Goal: Information Seeking & Learning: Learn about a topic

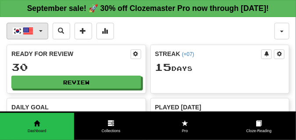
click at [41, 32] on span "button" at bounding box center [41, 31] width 4 height 2
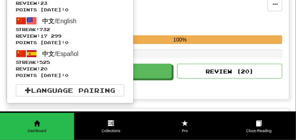
scroll to position [197, 0]
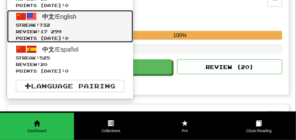
click at [42, 28] on span "Streak: 732" at bounding box center [70, 25] width 109 height 7
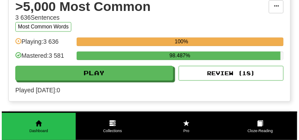
scroll to position [920, 0]
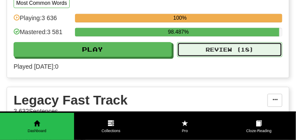
click at [186, 57] on button "Review ( 18 )" at bounding box center [229, 49] width 105 height 15
select select "**"
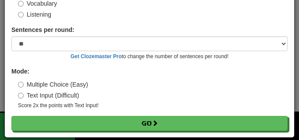
scroll to position [71, 0]
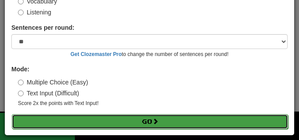
click at [178, 122] on button "Go" at bounding box center [150, 121] width 277 height 15
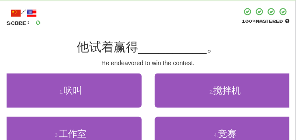
scroll to position [44, 0]
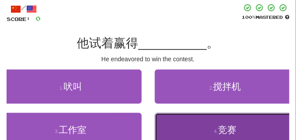
click at [160, 123] on button "4 . 竞赛" at bounding box center [226, 130] width 142 height 34
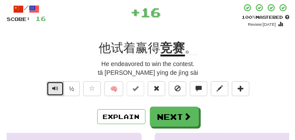
click at [57, 85] on span "Text-to-speech controls" at bounding box center [55, 88] width 6 height 6
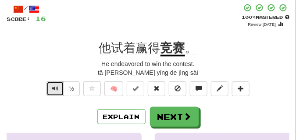
click at [57, 85] on span "Text-to-speech controls" at bounding box center [55, 88] width 6 height 6
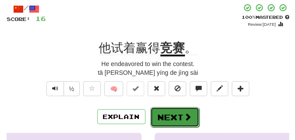
click at [180, 109] on button "Next" at bounding box center [174, 117] width 49 height 20
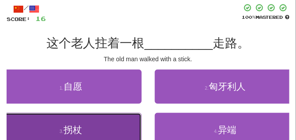
click at [83, 126] on button "3 . 拐杖" at bounding box center [71, 130] width 142 height 34
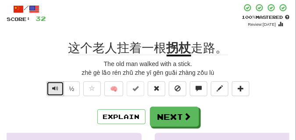
click at [57, 85] on button "Text-to-speech controls" at bounding box center [55, 89] width 18 height 15
click at [58, 89] on button "Text-to-speech controls" at bounding box center [55, 89] width 18 height 15
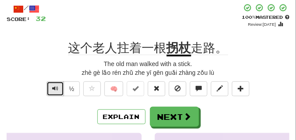
click at [59, 89] on button "Text-to-speech controls" at bounding box center [55, 89] width 18 height 15
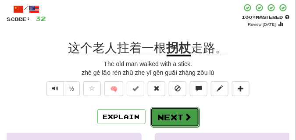
click at [176, 111] on button "Next" at bounding box center [174, 117] width 49 height 20
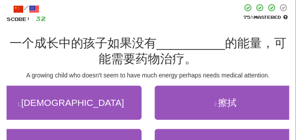
scroll to position [66, 0]
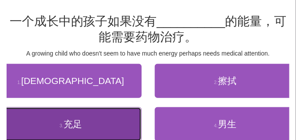
click at [96, 122] on button "3 . 充足" at bounding box center [71, 124] width 142 height 34
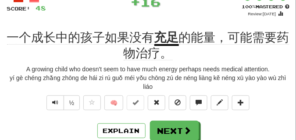
scroll to position [44, 0]
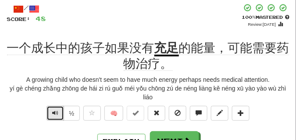
click at [56, 112] on span "Text-to-speech controls" at bounding box center [55, 113] width 6 height 6
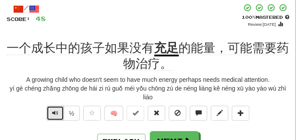
click at [53, 111] on span "Text-to-speech controls" at bounding box center [55, 113] width 6 height 6
click at [52, 111] on span "Text-to-speech controls" at bounding box center [55, 113] width 6 height 6
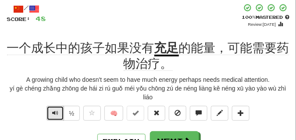
click at [52, 111] on span "Text-to-speech controls" at bounding box center [55, 113] width 6 height 6
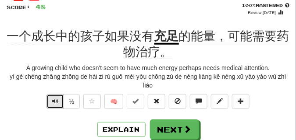
scroll to position [66, 0]
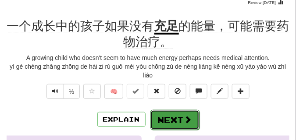
click at [182, 113] on button "Next" at bounding box center [174, 120] width 49 height 20
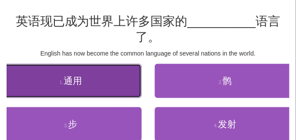
click at [87, 83] on button "1 . 通用" at bounding box center [71, 81] width 142 height 34
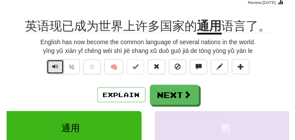
click at [56, 69] on span "Text-to-speech controls" at bounding box center [55, 67] width 6 height 6
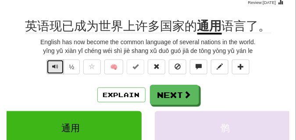
click at [56, 69] on span "Text-to-speech controls" at bounding box center [55, 67] width 6 height 6
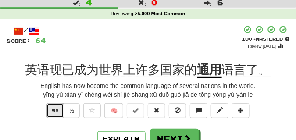
scroll to position [44, 0]
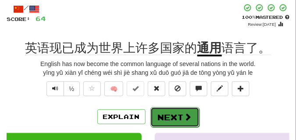
click at [189, 115] on span at bounding box center [188, 117] width 8 height 8
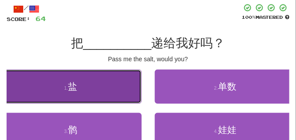
click at [81, 87] on button "1 . 盐" at bounding box center [71, 87] width 142 height 34
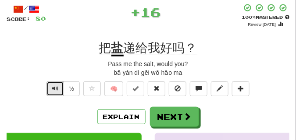
click at [54, 88] on span "Text-to-speech controls" at bounding box center [55, 88] width 6 height 6
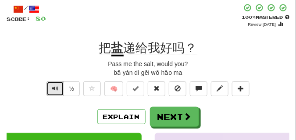
click at [54, 88] on span "Text-to-speech controls" at bounding box center [55, 88] width 6 height 6
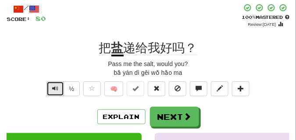
click at [54, 88] on span "Text-to-speech controls" at bounding box center [55, 88] width 6 height 6
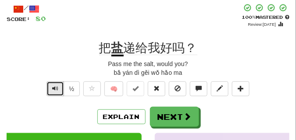
click at [54, 88] on span "Text-to-speech controls" at bounding box center [55, 88] width 6 height 6
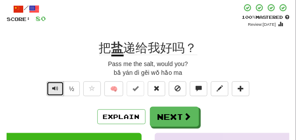
click at [54, 88] on span "Text-to-speech controls" at bounding box center [55, 88] width 6 height 6
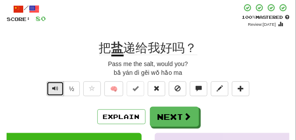
click at [54, 88] on span "Text-to-speech controls" at bounding box center [55, 88] width 6 height 6
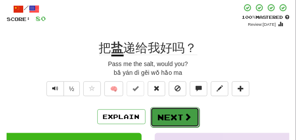
click at [169, 110] on button "Next" at bounding box center [174, 117] width 49 height 20
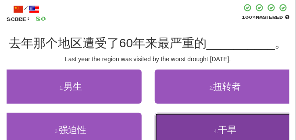
click at [184, 124] on button "4 . 干旱" at bounding box center [226, 130] width 142 height 34
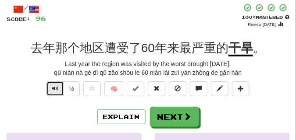
click at [53, 90] on span "Text-to-speech controls" at bounding box center [55, 88] width 6 height 6
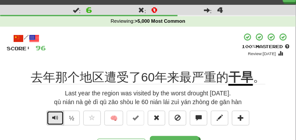
scroll to position [22, 0]
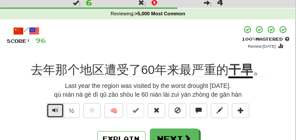
click at [55, 108] on span "Text-to-speech controls" at bounding box center [55, 110] width 6 height 6
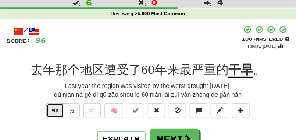
click at [55, 108] on span "Text-to-speech controls" at bounding box center [55, 110] width 6 height 6
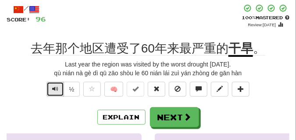
scroll to position [44, 0]
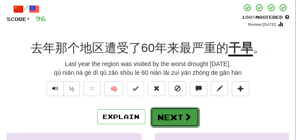
click at [183, 112] on button "Next" at bounding box center [174, 117] width 49 height 20
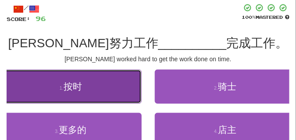
click at [41, 88] on button "1 . 按时" at bounding box center [71, 87] width 142 height 34
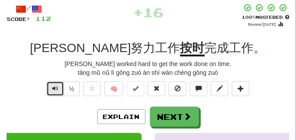
click at [53, 87] on span "Text-to-speech controls" at bounding box center [55, 88] width 6 height 6
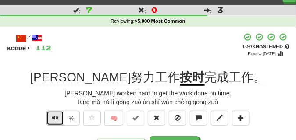
scroll to position [22, 0]
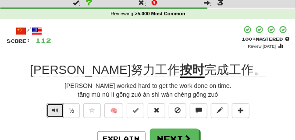
click at [56, 110] on span "Text-to-speech controls" at bounding box center [55, 110] width 6 height 6
click at [57, 111] on span "Text-to-speech controls" at bounding box center [55, 110] width 6 height 6
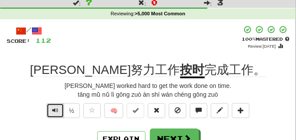
click at [57, 111] on span "Text-to-speech controls" at bounding box center [55, 110] width 6 height 6
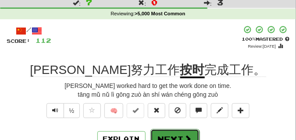
click at [182, 132] on button "Next" at bounding box center [174, 139] width 49 height 20
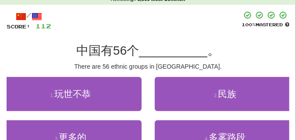
scroll to position [44, 0]
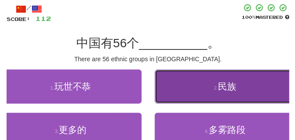
click at [189, 90] on button "2 . 民族" at bounding box center [226, 87] width 142 height 34
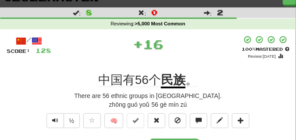
scroll to position [22, 0]
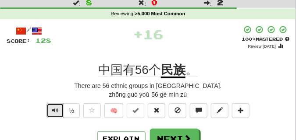
click at [52, 107] on span "Text-to-speech controls" at bounding box center [55, 110] width 6 height 6
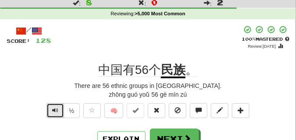
click at [52, 107] on span "Text-to-speech controls" at bounding box center [55, 110] width 6 height 6
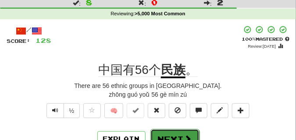
click at [168, 131] on button "Next" at bounding box center [174, 139] width 49 height 20
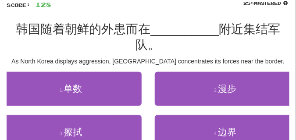
scroll to position [66, 0]
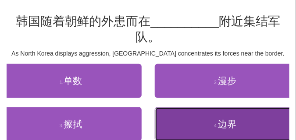
click at [211, 125] on button "4 . 边界" at bounding box center [226, 124] width 142 height 34
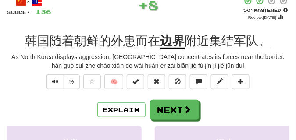
scroll to position [44, 0]
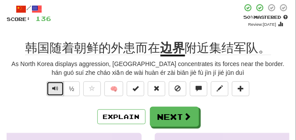
click at [55, 91] on span "Text-to-speech controls" at bounding box center [55, 88] width 6 height 6
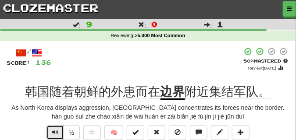
scroll to position [22, 0]
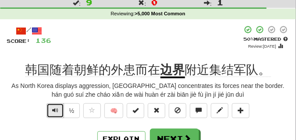
click at [54, 109] on span "Text-to-speech controls" at bounding box center [55, 110] width 6 height 6
click at [60, 110] on button "Text-to-speech controls" at bounding box center [55, 110] width 18 height 15
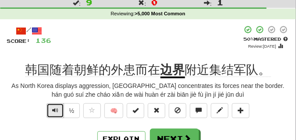
click at [60, 110] on button "Text-to-speech controls" at bounding box center [55, 110] width 18 height 15
click at [55, 110] on span "Text-to-speech controls" at bounding box center [55, 110] width 6 height 6
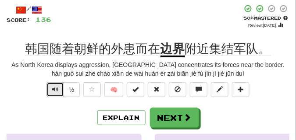
scroll to position [44, 0]
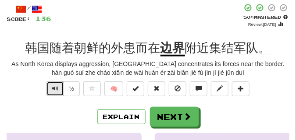
click at [55, 87] on span "Text-to-speech controls" at bounding box center [55, 88] width 6 height 6
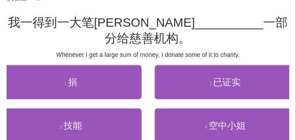
scroll to position [66, 0]
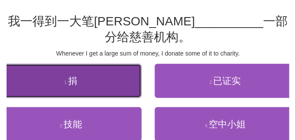
click at [97, 85] on button "1 . 捐" at bounding box center [71, 81] width 142 height 34
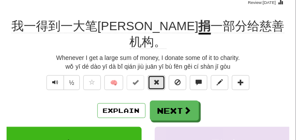
click at [154, 79] on span at bounding box center [156, 82] width 6 height 6
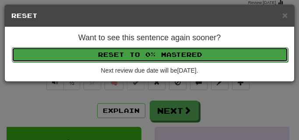
click at [149, 53] on button "Reset to 0% Mastered" at bounding box center [150, 54] width 277 height 15
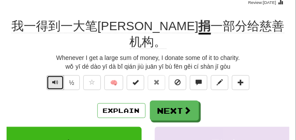
click at [53, 75] on button "Text-to-speech controls" at bounding box center [55, 82] width 18 height 15
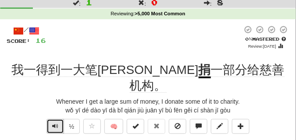
scroll to position [22, 0]
click at [57, 123] on span "Text-to-speech controls" at bounding box center [55, 126] width 6 height 6
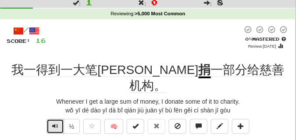
click at [57, 123] on span "Text-to-speech controls" at bounding box center [55, 126] width 6 height 6
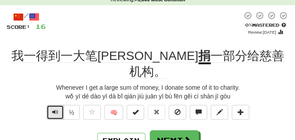
scroll to position [44, 0]
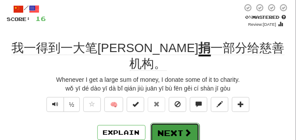
click at [171, 123] on button "Next" at bounding box center [174, 133] width 49 height 20
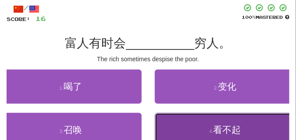
click at [221, 123] on button "4 . 看不起" at bounding box center [226, 130] width 142 height 34
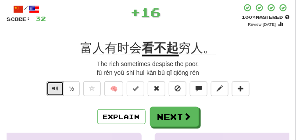
click at [53, 87] on span "Text-to-speech controls" at bounding box center [55, 88] width 6 height 6
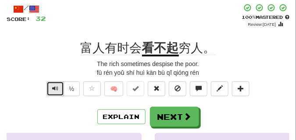
click at [53, 87] on span "Text-to-speech controls" at bounding box center [55, 88] width 6 height 6
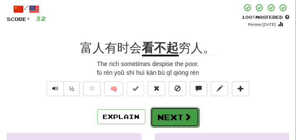
click at [167, 113] on button "Next" at bounding box center [174, 117] width 49 height 20
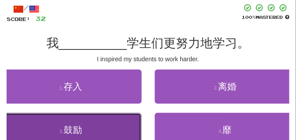
click at [94, 119] on button "3 . 鼓励" at bounding box center [71, 130] width 142 height 34
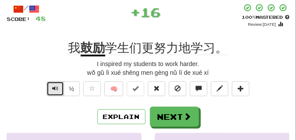
click at [55, 88] on span "Text-to-speech controls" at bounding box center [55, 88] width 6 height 6
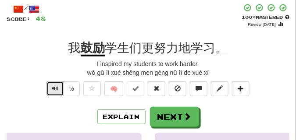
click at [55, 88] on span "Text-to-speech controls" at bounding box center [55, 88] width 6 height 6
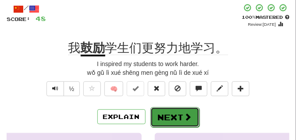
click at [173, 119] on button "Next" at bounding box center [174, 117] width 49 height 20
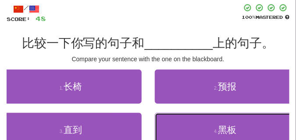
click at [176, 128] on button "4 . 黑板" at bounding box center [226, 130] width 142 height 34
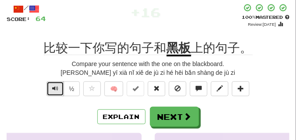
click at [56, 89] on span "Text-to-speech controls" at bounding box center [55, 88] width 6 height 6
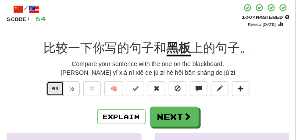
click at [56, 89] on span "Text-to-speech controls" at bounding box center [55, 88] width 6 height 6
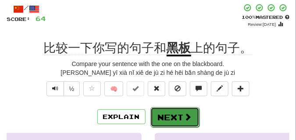
click at [164, 110] on button "Next" at bounding box center [174, 117] width 49 height 20
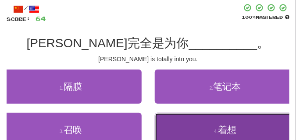
click at [172, 131] on button "4 . 着想" at bounding box center [226, 130] width 142 height 34
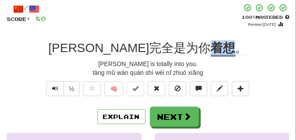
drag, startPoint x: 177, startPoint y: 48, endPoint x: 198, endPoint y: 50, distance: 21.2
click at [198, 50] on div "汤姆完全是为你 着想 。" at bounding box center [148, 48] width 283 height 16
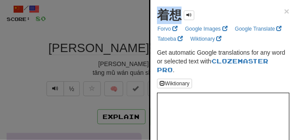
drag, startPoint x: 155, startPoint y: 14, endPoint x: 181, endPoint y: 18, distance: 26.7
copy strong "着想"
click at [85, 39] on div at bounding box center [148, 70] width 296 height 140
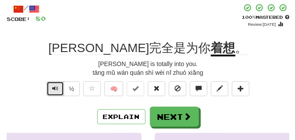
click at [57, 88] on span "Text-to-speech controls" at bounding box center [55, 88] width 6 height 6
click at [57, 87] on span "Text-to-speech controls" at bounding box center [55, 88] width 6 height 6
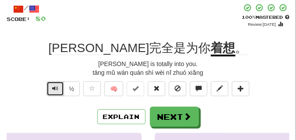
click at [57, 87] on span "Text-to-speech controls" at bounding box center [55, 88] width 6 height 6
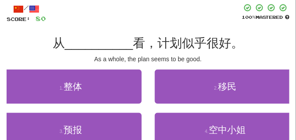
click at [86, 61] on div "As a whole, the plan seems to be good." at bounding box center [148, 59] width 283 height 9
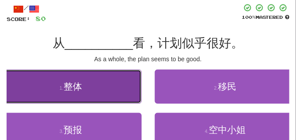
click at [74, 91] on span "整体" at bounding box center [73, 87] width 18 height 10
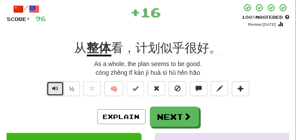
click at [53, 87] on span "Text-to-speech controls" at bounding box center [55, 88] width 6 height 6
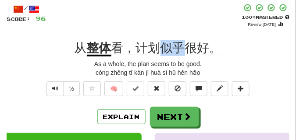
drag, startPoint x: 159, startPoint y: 46, endPoint x: 181, endPoint y: 51, distance: 22.4
click at [181, 51] on span "看，计划似乎很好。" at bounding box center [166, 48] width 110 height 14
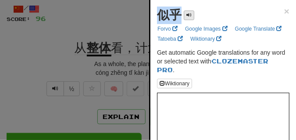
drag, startPoint x: 156, startPoint y: 14, endPoint x: 184, endPoint y: 18, distance: 27.9
copy div "似乎"
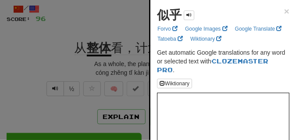
click at [100, 29] on div at bounding box center [148, 70] width 296 height 140
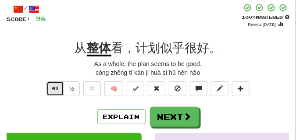
click at [56, 91] on span "Text-to-speech controls" at bounding box center [55, 88] width 6 height 6
click at [48, 90] on button "Text-to-speech controls" at bounding box center [55, 89] width 18 height 15
click at [52, 89] on span "Text-to-speech controls" at bounding box center [55, 88] width 6 height 6
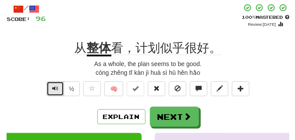
click at [52, 89] on span "Text-to-speech controls" at bounding box center [55, 88] width 6 height 6
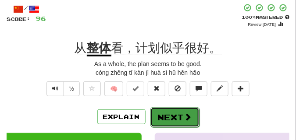
click at [172, 109] on button "Next" at bounding box center [174, 117] width 49 height 20
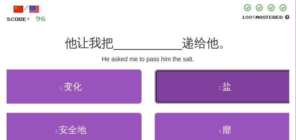
click at [174, 95] on button "2 . 盐" at bounding box center [226, 87] width 142 height 34
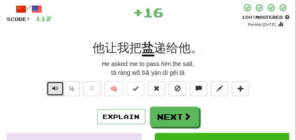
click at [55, 90] on span "Text-to-speech controls" at bounding box center [55, 88] width 6 height 6
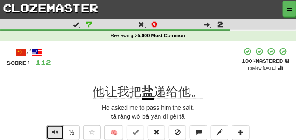
scroll to position [22, 0]
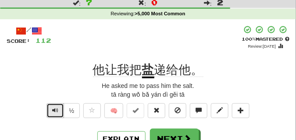
click at [58, 115] on button "Text-to-speech controls" at bounding box center [55, 110] width 18 height 15
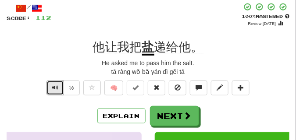
scroll to position [44, 0]
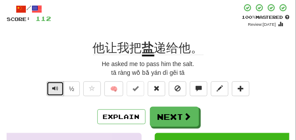
click at [56, 85] on span "Text-to-speech controls" at bounding box center [55, 88] width 6 height 6
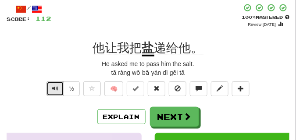
click at [56, 85] on span "Text-to-speech controls" at bounding box center [55, 88] width 6 height 6
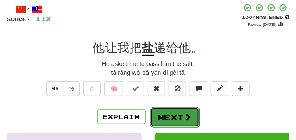
click at [163, 114] on button "Next" at bounding box center [174, 117] width 49 height 20
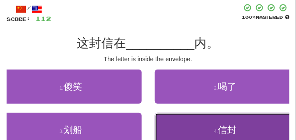
click at [199, 126] on button "4 . 信封" at bounding box center [226, 130] width 142 height 34
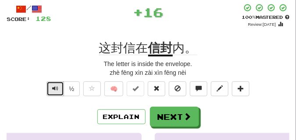
click at [50, 86] on button "Text-to-speech controls" at bounding box center [55, 89] width 18 height 15
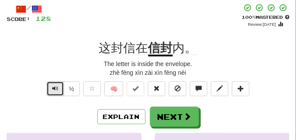
click at [50, 86] on button "Text-to-speech controls" at bounding box center [55, 89] width 18 height 15
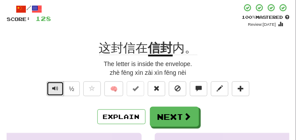
click at [50, 86] on button "Text-to-speech controls" at bounding box center [55, 89] width 18 height 15
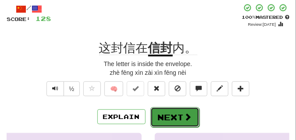
click at [169, 108] on button "Next" at bounding box center [174, 117] width 49 height 20
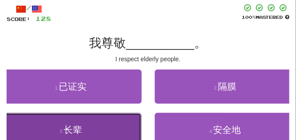
click at [91, 125] on button "3 . 长辈" at bounding box center [71, 130] width 142 height 34
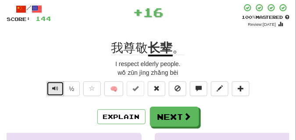
click at [57, 88] on span "Text-to-speech controls" at bounding box center [55, 88] width 6 height 6
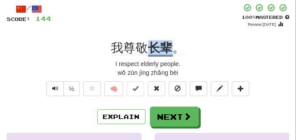
drag, startPoint x: 146, startPoint y: 46, endPoint x: 169, endPoint y: 50, distance: 23.2
click at [169, 50] on div "我尊敬 长辈 。" at bounding box center [148, 48] width 283 height 16
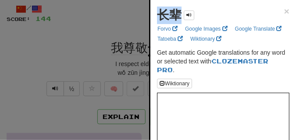
drag, startPoint x: 154, startPoint y: 17, endPoint x: 178, endPoint y: 16, distance: 24.1
copy strong "长辈"
click at [82, 35] on div at bounding box center [148, 70] width 296 height 140
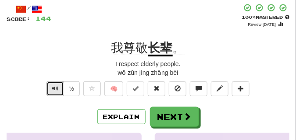
click at [59, 91] on button "Text-to-speech controls" at bounding box center [55, 89] width 18 height 15
click at [54, 85] on span "Text-to-speech controls" at bounding box center [55, 88] width 6 height 6
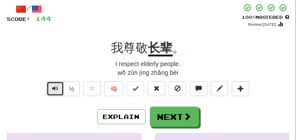
click at [54, 85] on span "Text-to-speech controls" at bounding box center [55, 88] width 6 height 6
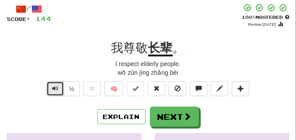
click at [54, 85] on span "Text-to-speech controls" at bounding box center [55, 88] width 6 height 6
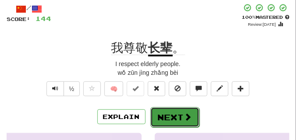
click at [166, 108] on button "Next" at bounding box center [174, 117] width 49 height 20
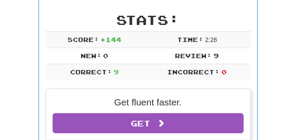
scroll to position [82, 0]
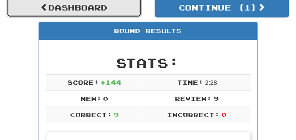
click at [120, 11] on link "Dashboard" at bounding box center [74, 7] width 135 height 20
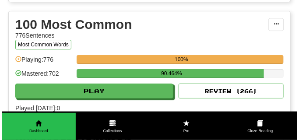
scroll to position [548, 0]
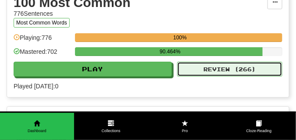
click at [212, 77] on button "Review ( 266 )" at bounding box center [229, 69] width 105 height 15
select select "**"
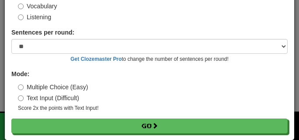
scroll to position [71, 0]
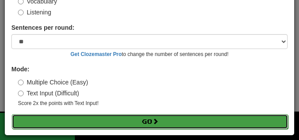
click at [124, 123] on button "Go" at bounding box center [150, 121] width 277 height 15
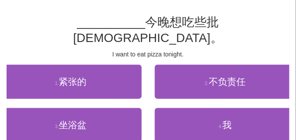
scroll to position [66, 0]
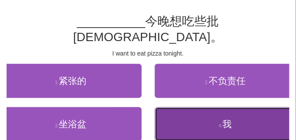
click at [195, 108] on button "4 . 我" at bounding box center [226, 124] width 142 height 34
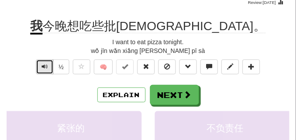
click at [44, 67] on span "Text-to-speech controls" at bounding box center [45, 67] width 6 height 6
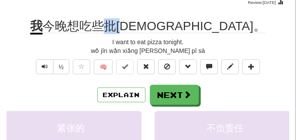
drag, startPoint x: 168, startPoint y: 24, endPoint x: 192, endPoint y: 25, distance: 23.7
click at [192, 25] on span "今晚想吃些批[DEMOGRAPHIC_DATA]。" at bounding box center [154, 26] width 223 height 14
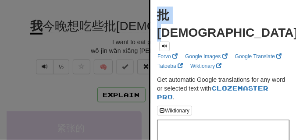
drag, startPoint x: 156, startPoint y: 17, endPoint x: 179, endPoint y: 16, distance: 23.2
copy strong "批[DEMOGRAPHIC_DATA]"
click at [50, 45] on div at bounding box center [148, 70] width 296 height 140
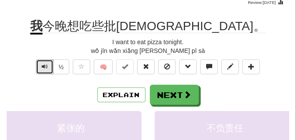
click at [43, 68] on span "Text-to-speech controls" at bounding box center [45, 67] width 6 height 6
click at [40, 66] on button "Text-to-speech controls" at bounding box center [45, 67] width 18 height 15
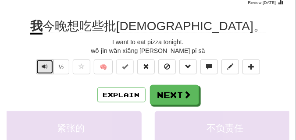
click at [40, 65] on button "Text-to-speech controls" at bounding box center [45, 67] width 18 height 15
click at [46, 67] on span "Text-to-speech controls" at bounding box center [45, 67] width 6 height 6
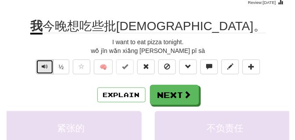
click at [46, 67] on span "Text-to-speech controls" at bounding box center [45, 67] width 6 height 6
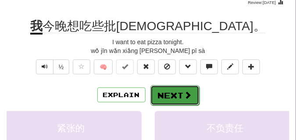
click at [167, 92] on button "Next" at bounding box center [174, 95] width 49 height 20
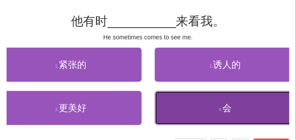
click at [170, 101] on button "4 . 会" at bounding box center [226, 108] width 142 height 34
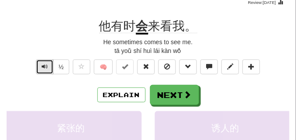
click at [45, 66] on span "Text-to-speech controls" at bounding box center [45, 67] width 6 height 6
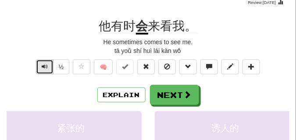
click at [45, 66] on span "Text-to-speech controls" at bounding box center [45, 67] width 6 height 6
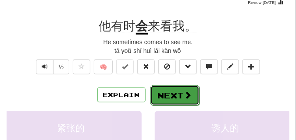
click at [160, 89] on button "Next" at bounding box center [174, 95] width 49 height 20
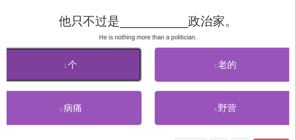
click at [80, 68] on button "1 . 个" at bounding box center [71, 65] width 142 height 34
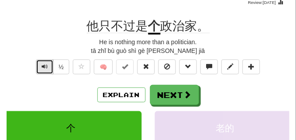
click at [45, 67] on span "Text-to-speech controls" at bounding box center [45, 67] width 6 height 6
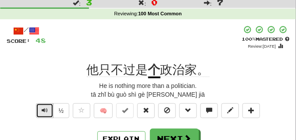
scroll to position [44, 0]
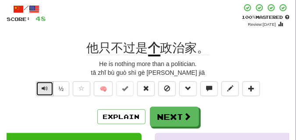
click at [43, 89] on span "Text-to-speech controls" at bounding box center [45, 88] width 6 height 6
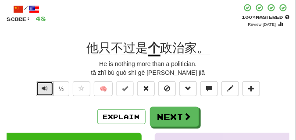
click at [43, 89] on span "Text-to-speech controls" at bounding box center [45, 88] width 6 height 6
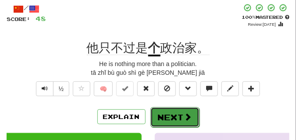
click at [185, 113] on span at bounding box center [188, 117] width 8 height 8
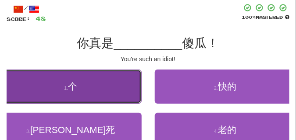
click at [74, 88] on span "个" at bounding box center [72, 87] width 9 height 10
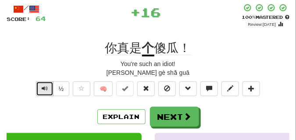
click at [46, 85] on span "Text-to-speech controls" at bounding box center [45, 88] width 6 height 6
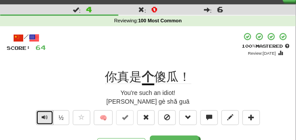
scroll to position [22, 0]
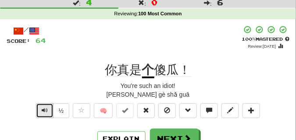
click at [43, 109] on span "Text-to-speech controls" at bounding box center [45, 110] width 6 height 6
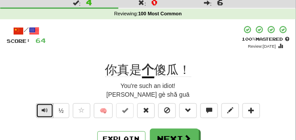
click at [43, 109] on span "Text-to-speech controls" at bounding box center [45, 110] width 6 height 6
click at [42, 107] on span "Text-to-speech controls" at bounding box center [45, 110] width 6 height 6
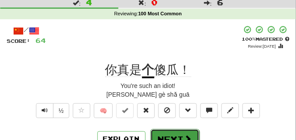
click at [162, 132] on button "Next" at bounding box center [174, 139] width 49 height 20
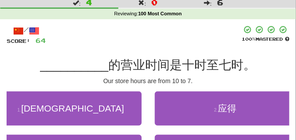
scroll to position [66, 0]
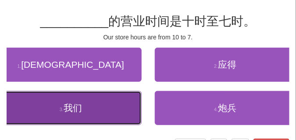
click at [75, 111] on span "我们" at bounding box center [73, 108] width 18 height 10
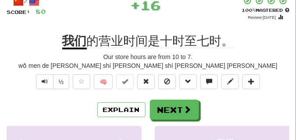
scroll to position [44, 0]
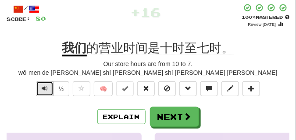
click at [43, 89] on span "Text-to-speech controls" at bounding box center [45, 88] width 6 height 6
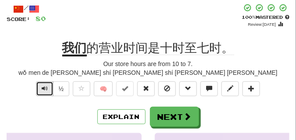
click at [43, 89] on span "Text-to-speech controls" at bounding box center [45, 88] width 6 height 6
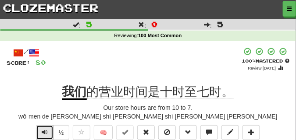
scroll to position [22, 0]
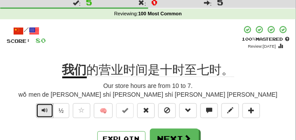
click at [44, 106] on button "Text-to-speech controls" at bounding box center [45, 110] width 18 height 15
click at [44, 105] on button "Text-to-speech controls" at bounding box center [45, 110] width 18 height 15
click at [45, 110] on span "Text-to-speech controls" at bounding box center [45, 110] width 6 height 6
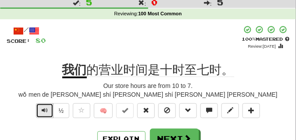
scroll to position [44, 0]
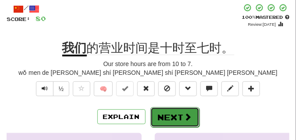
click at [167, 109] on button "Next" at bounding box center [174, 117] width 49 height 20
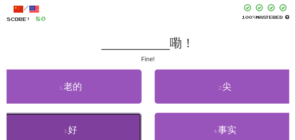
click at [44, 131] on button "3 . 好" at bounding box center [71, 130] width 142 height 34
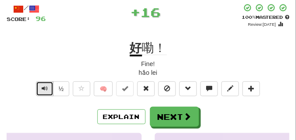
click at [44, 87] on span "Text-to-speech controls" at bounding box center [45, 88] width 6 height 6
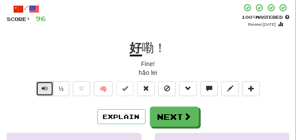
click at [44, 87] on span "Text-to-speech controls" at bounding box center [45, 88] width 6 height 6
click at [43, 87] on span "Text-to-speech controls" at bounding box center [45, 88] width 6 height 6
click at [142, 46] on span "嘞！" at bounding box center [154, 48] width 25 height 14
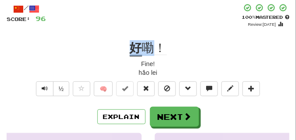
drag, startPoint x: 123, startPoint y: 50, endPoint x: 153, endPoint y: 49, distance: 30.2
click at [153, 49] on div "好 嘞！" at bounding box center [148, 48] width 283 height 16
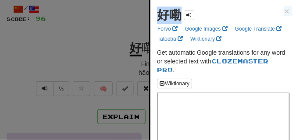
drag, startPoint x: 151, startPoint y: 21, endPoint x: 157, endPoint y: 20, distance: 6.2
copy div "好嘞 × Forvo Google Images Google Translate Tatoeba Wiktionary"
click at [137, 36] on div at bounding box center [148, 70] width 296 height 140
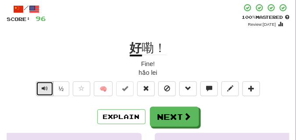
click at [41, 92] on button "Text-to-speech controls" at bounding box center [45, 89] width 18 height 15
click at [42, 92] on span "Text-to-speech controls" at bounding box center [45, 88] width 6 height 6
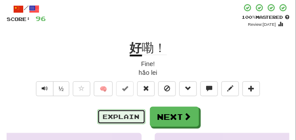
click at [120, 119] on button "Explain" at bounding box center [121, 117] width 48 height 15
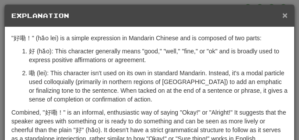
click at [283, 15] on span "×" at bounding box center [285, 15] width 5 height 10
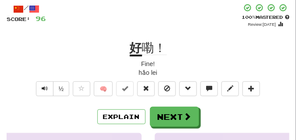
click at [161, 30] on div "/ Score: 96 + 16 100 % Mastered Review: [DATE] 好 嘞！ Fine! hǎo lei ½ 🧠 Explain N…" at bounding box center [148, 135] width 283 height 263
click at [38, 89] on button "Text-to-speech controls" at bounding box center [45, 89] width 18 height 15
click at [152, 85] on button at bounding box center [146, 89] width 18 height 15
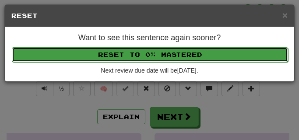
click at [150, 55] on button "Reset to 0% Mastered" at bounding box center [150, 54] width 277 height 15
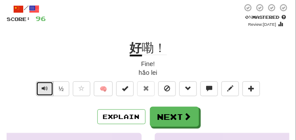
click at [50, 85] on button "Text-to-speech controls" at bounding box center [45, 89] width 18 height 15
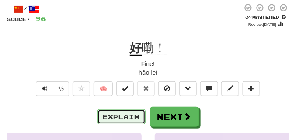
click at [117, 117] on button "Explain" at bounding box center [121, 117] width 48 height 15
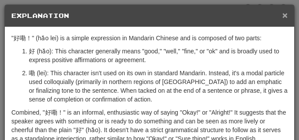
click at [283, 14] on span "×" at bounding box center [285, 15] width 5 height 10
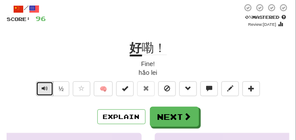
click at [43, 89] on span "Text-to-speech controls" at bounding box center [45, 88] width 6 height 6
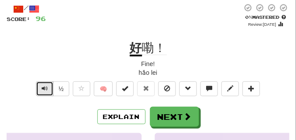
click at [43, 89] on span "Text-to-speech controls" at bounding box center [45, 88] width 6 height 6
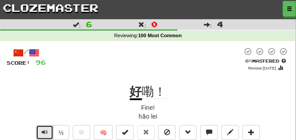
scroll to position [22, 0]
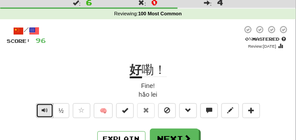
click at [42, 110] on span "Text-to-speech controls" at bounding box center [45, 110] width 6 height 6
click at [42, 108] on span "Text-to-speech controls" at bounding box center [45, 110] width 6 height 6
